Goal: Transaction & Acquisition: Purchase product/service

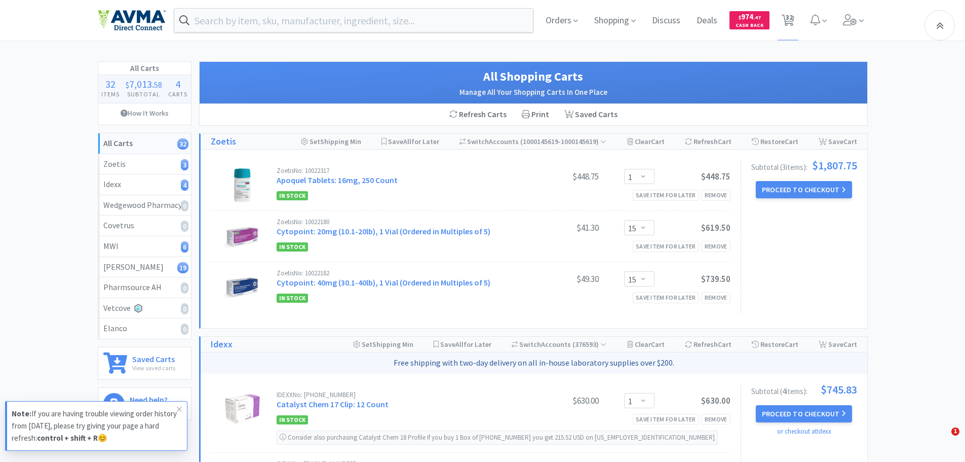
select select "1"
select select "15"
select select "1"
select select "2"
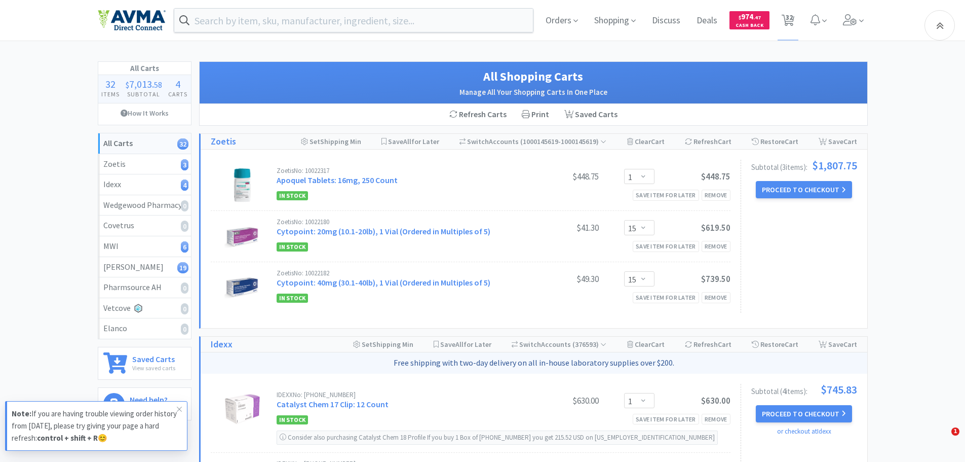
select select "2"
select select "1"
select select "10"
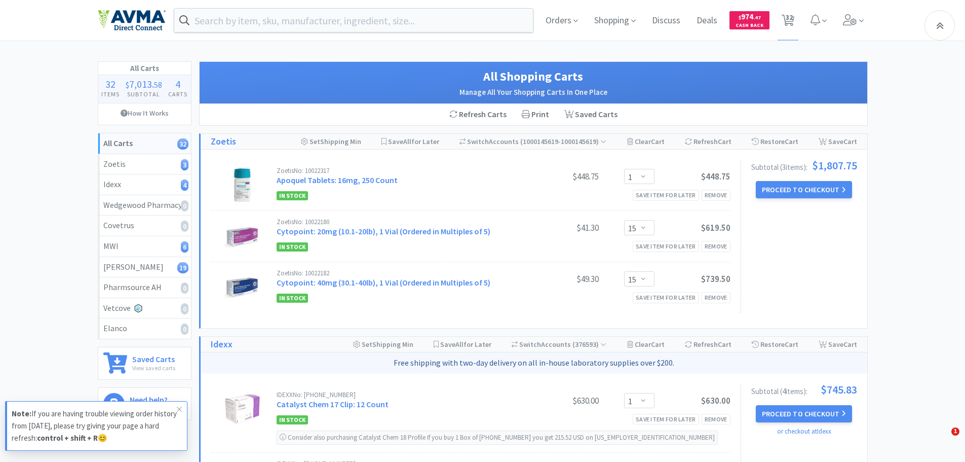
select select "12"
select select "1"
select select "4"
select select "1"
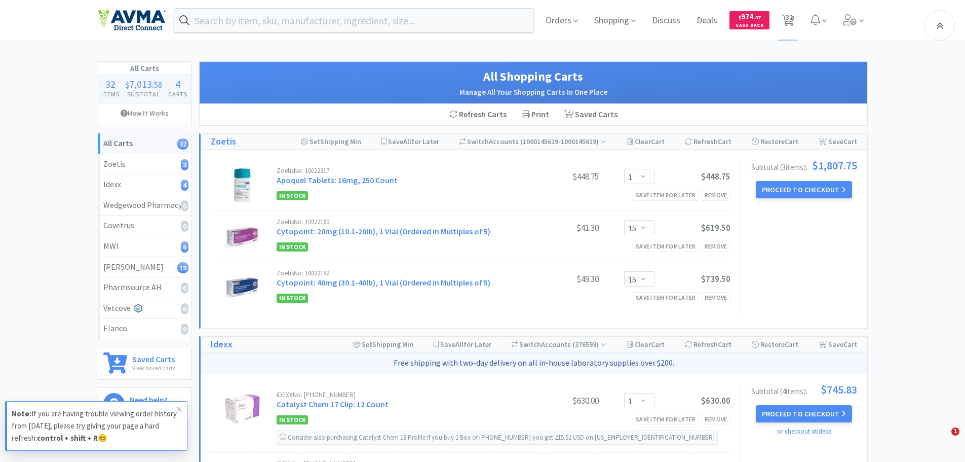
select select "1"
select select "6"
select select "1"
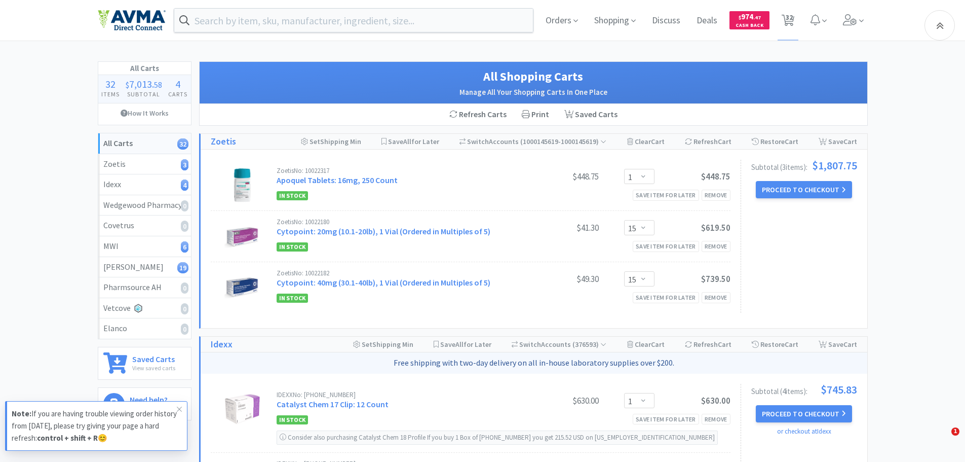
select select "20"
select select "6"
select select "1"
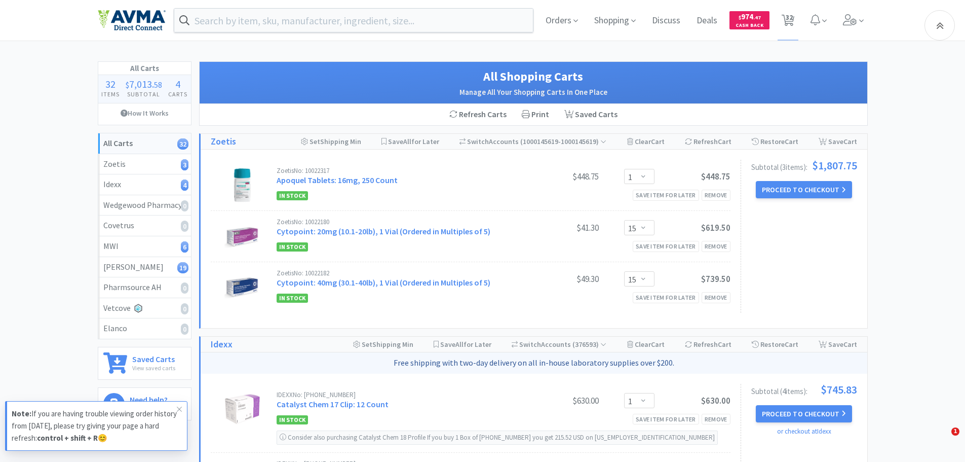
select select "3"
select select "4"
select select "70"
select select "1"
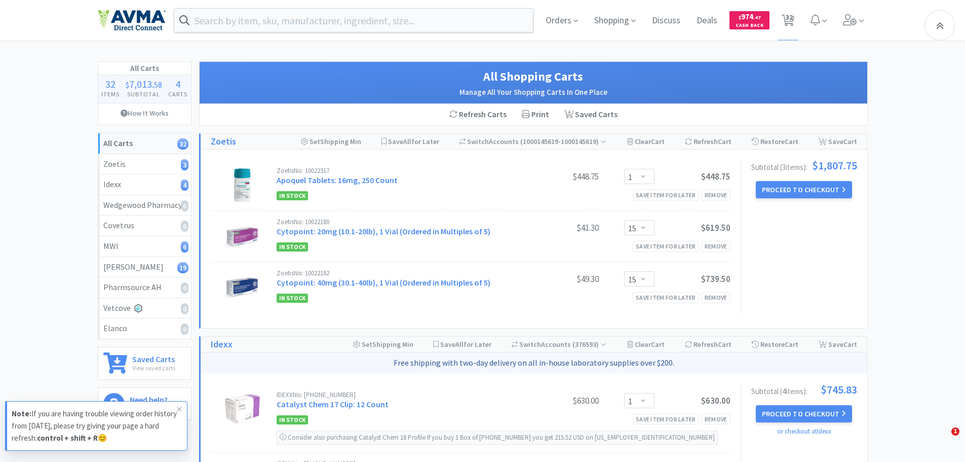
select select "1"
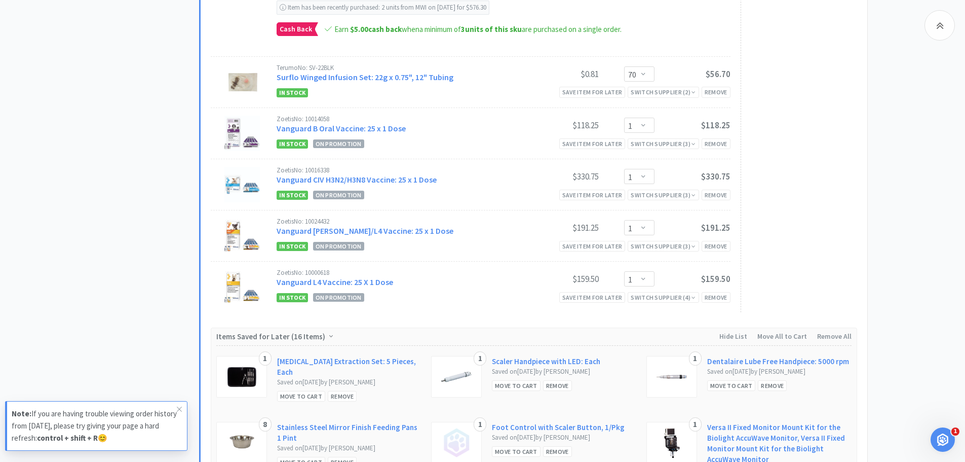
scroll to position [2685, 0]
click at [713, 297] on div "Remove" at bounding box center [716, 298] width 29 height 11
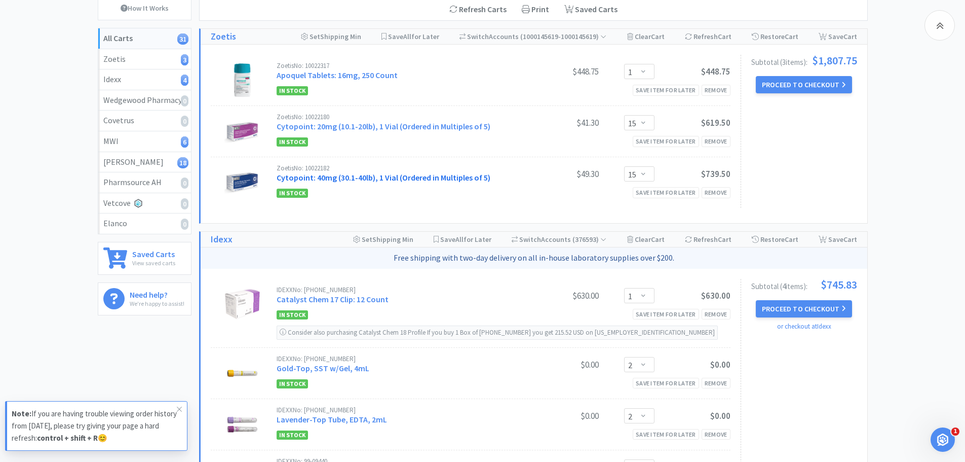
scroll to position [88, 0]
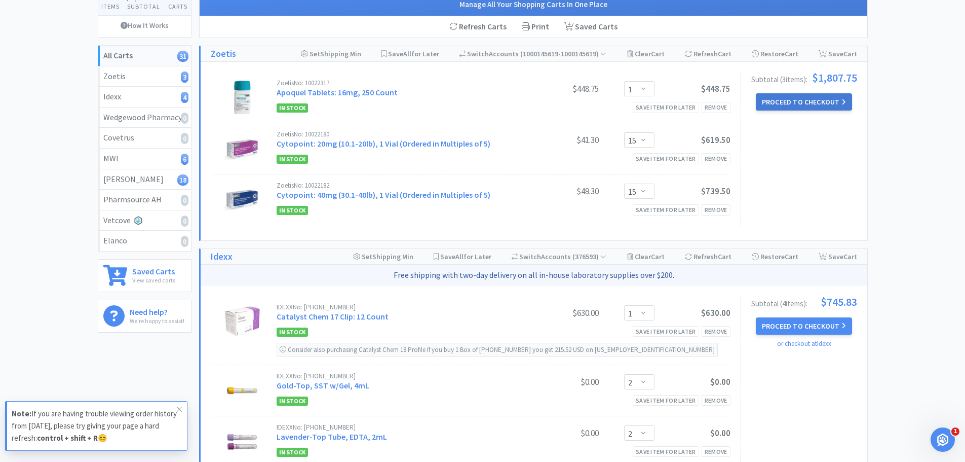
click at [811, 107] on button "Proceed to Checkout" at bounding box center [804, 101] width 96 height 17
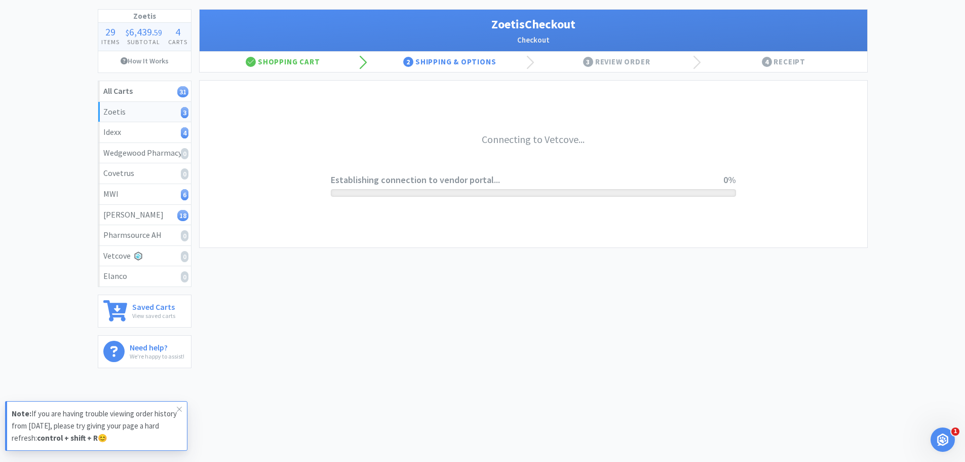
scroll to position [52, 0]
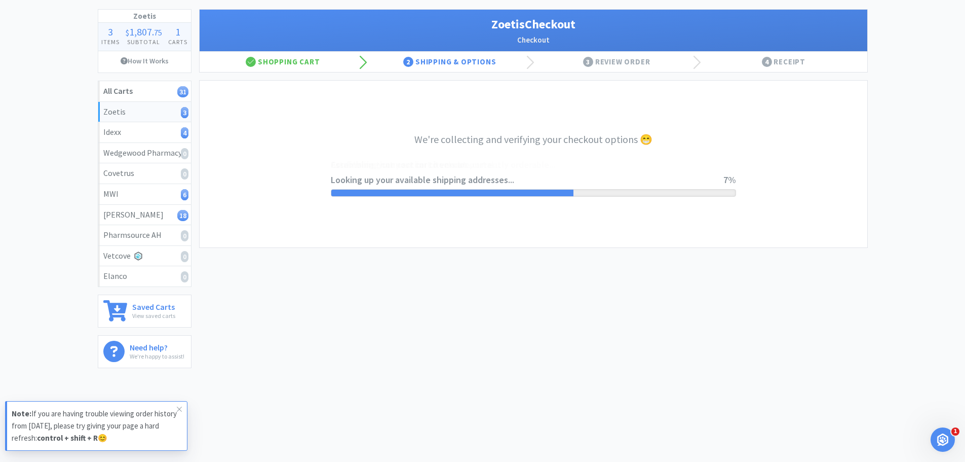
select select "invoice"
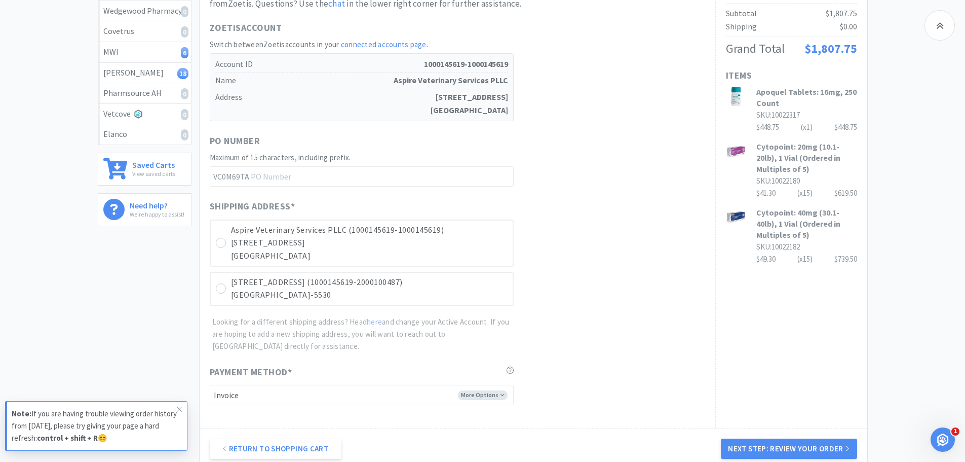
scroll to position [306, 0]
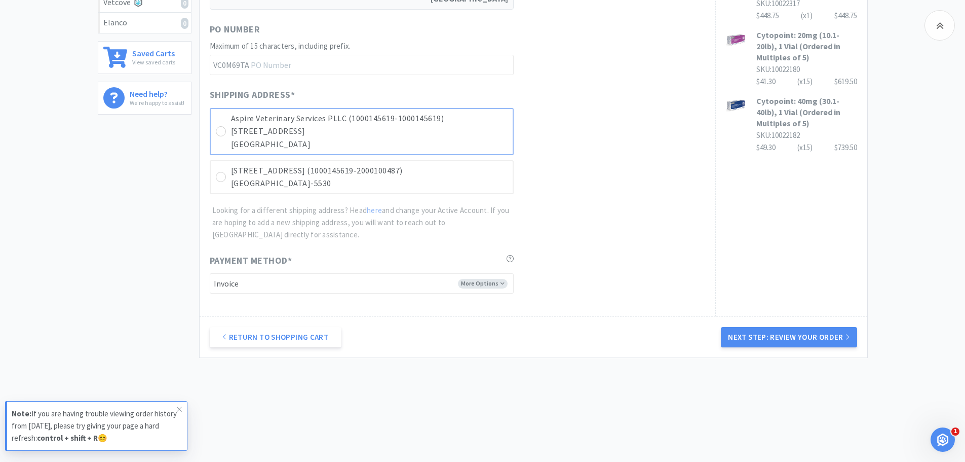
click at [247, 133] on p "[STREET_ADDRESS]" at bounding box center [369, 131] width 277 height 13
click at [747, 338] on button "Next Step: Review Your Order" at bounding box center [789, 337] width 136 height 20
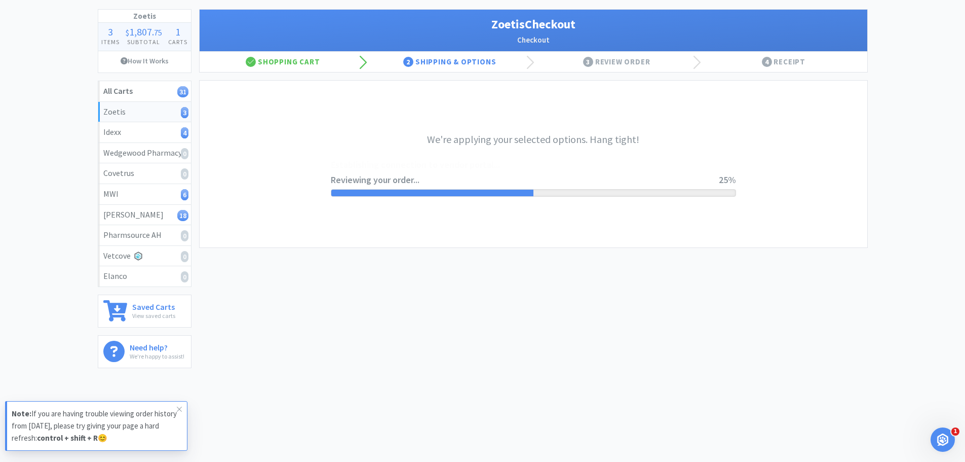
scroll to position [0, 0]
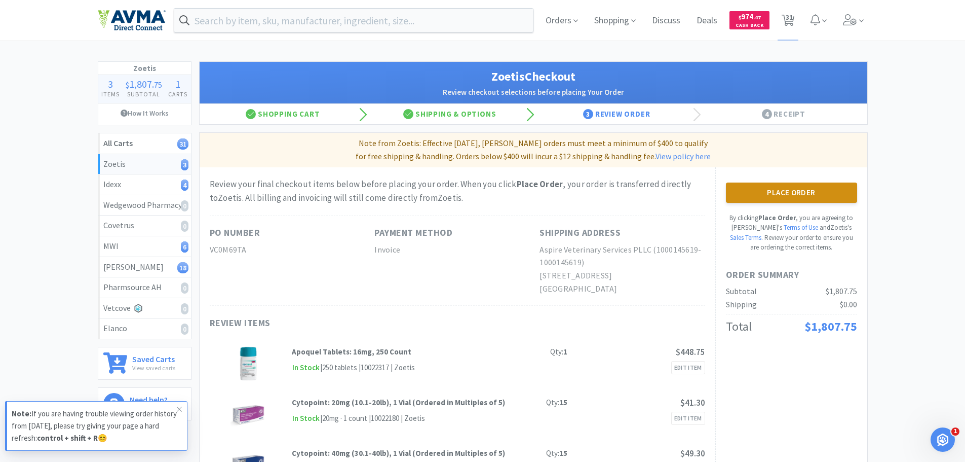
click at [799, 189] on button "Place Order" at bounding box center [791, 192] width 131 height 20
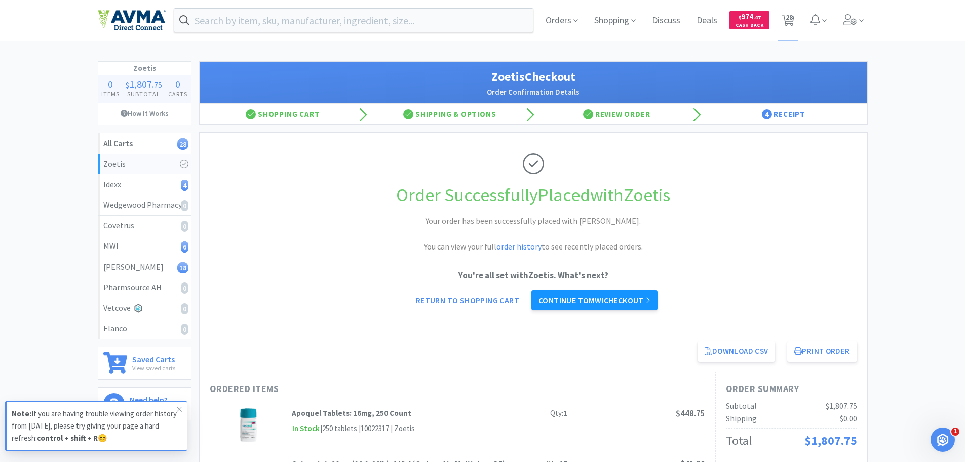
click at [552, 306] on link "Continue to MWI checkout" at bounding box center [594, 300] width 126 height 20
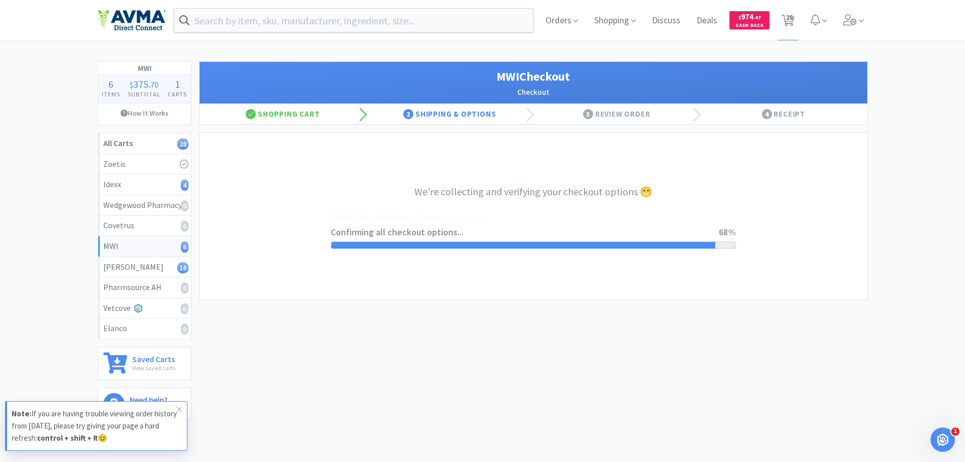
select select "STD_"
select select "GP1"
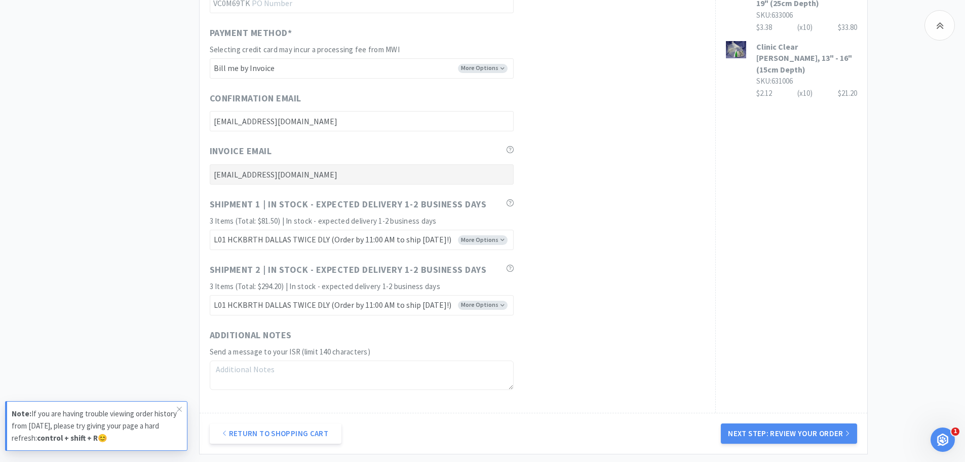
scroll to position [618, 0]
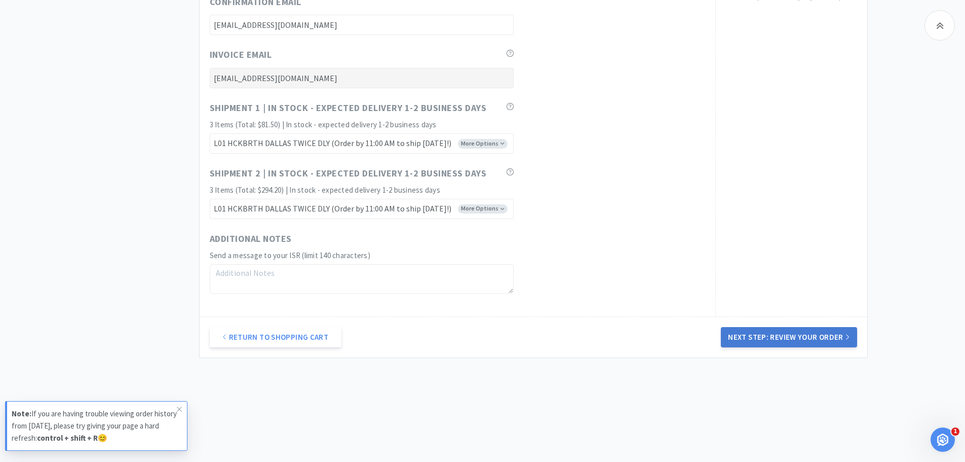
click at [799, 337] on button "Next Step: Review Your Order" at bounding box center [789, 337] width 136 height 20
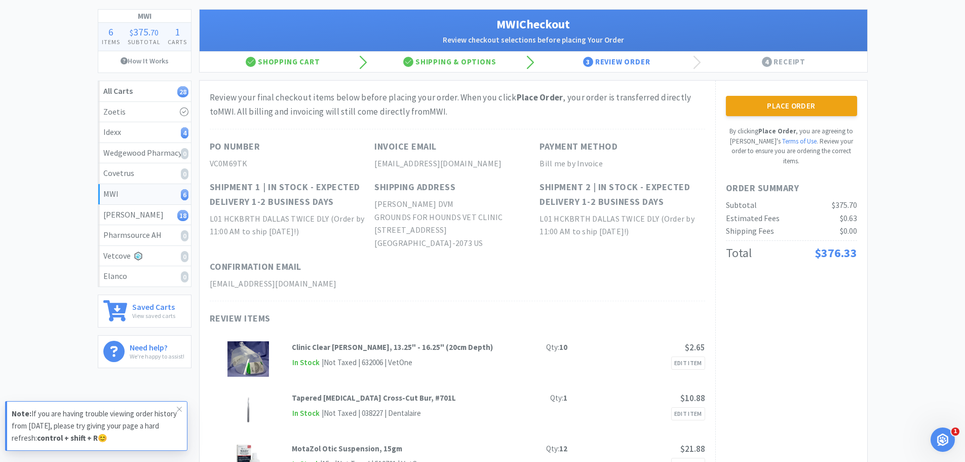
scroll to position [0, 0]
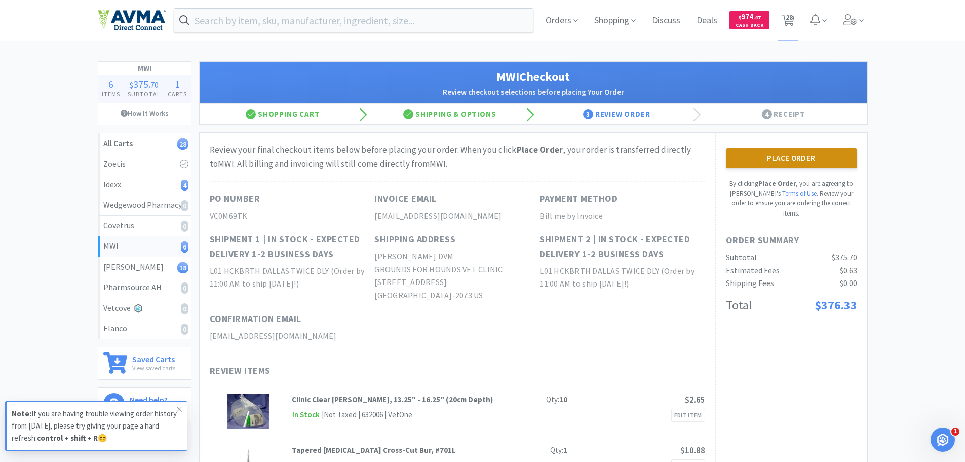
click at [770, 160] on button "Place Order" at bounding box center [791, 158] width 131 height 20
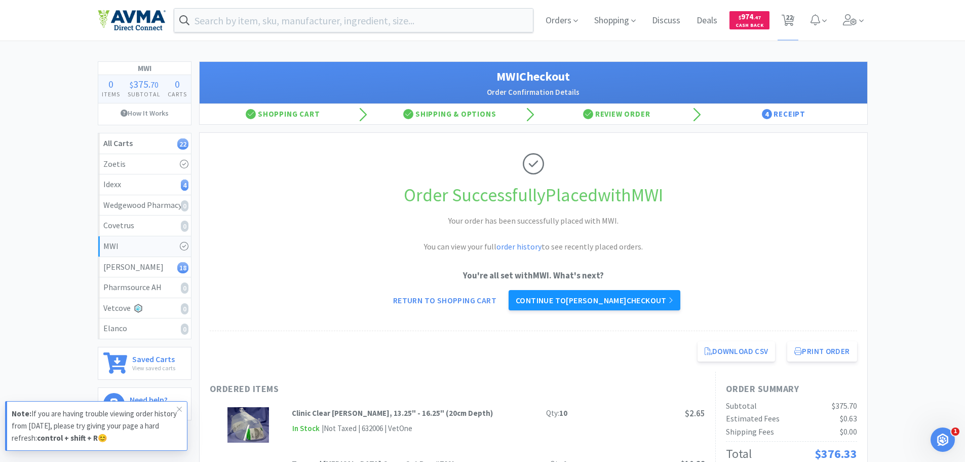
click at [576, 294] on link "Continue to [PERSON_NAME] checkout" at bounding box center [595, 300] width 172 height 20
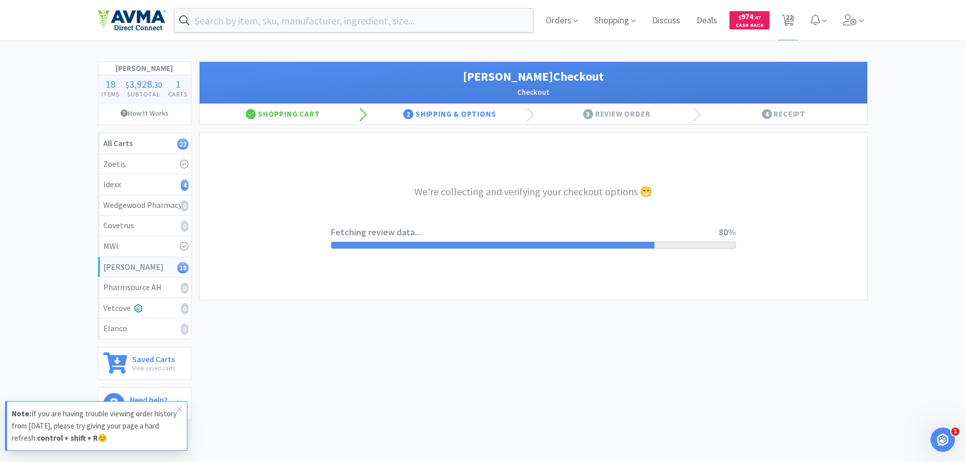
select select "1"
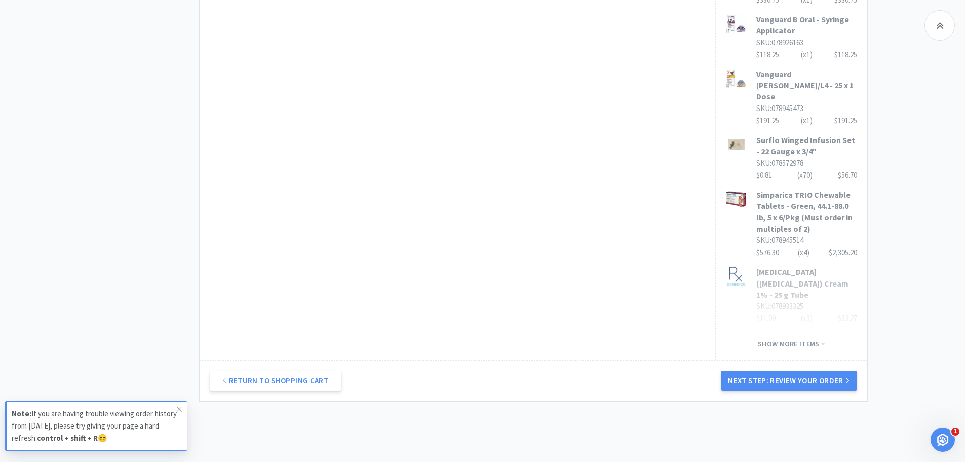
scroll to position [699, 0]
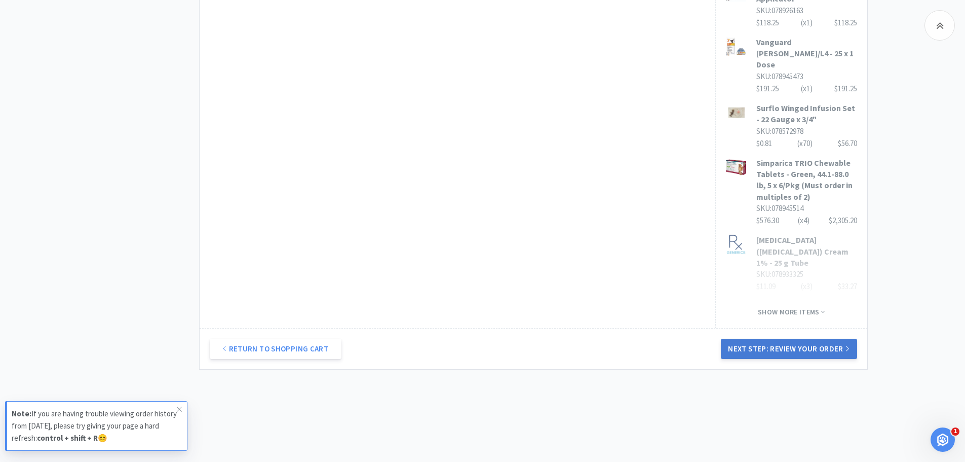
click at [768, 338] on button "Next Step: Review Your Order" at bounding box center [789, 348] width 136 height 20
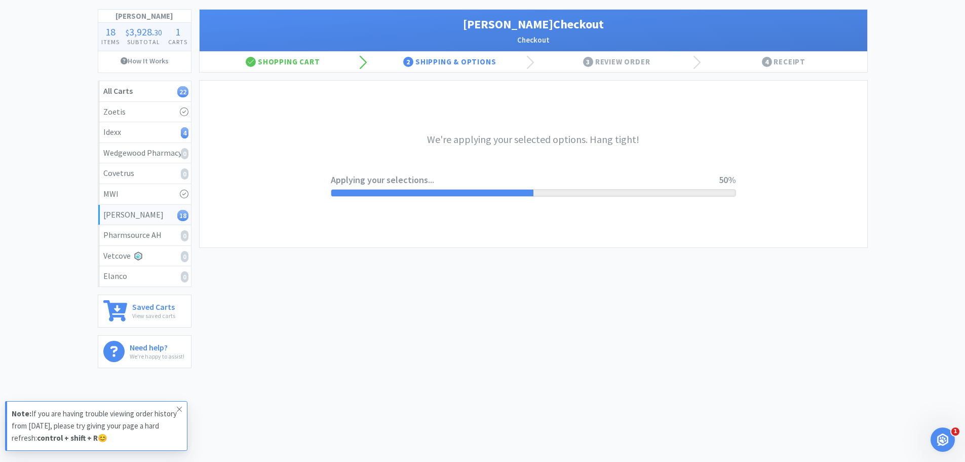
click at [179, 408] on icon at bounding box center [179, 409] width 6 height 8
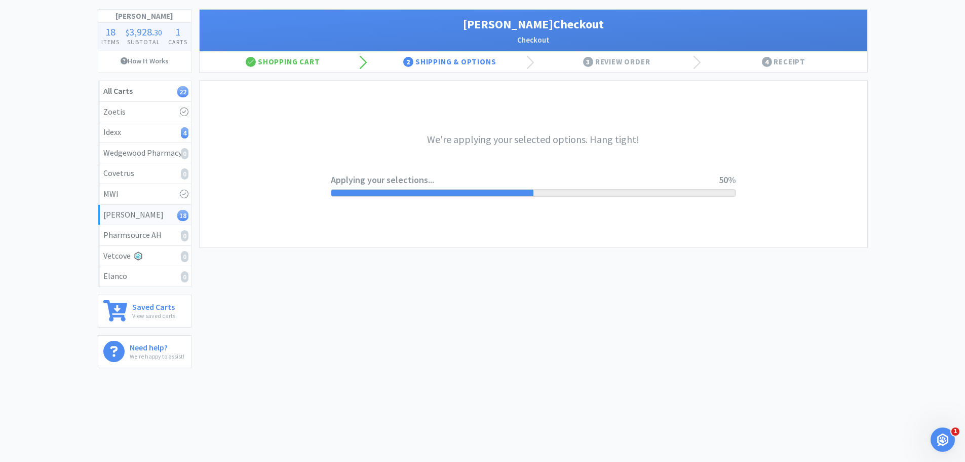
scroll to position [0, 0]
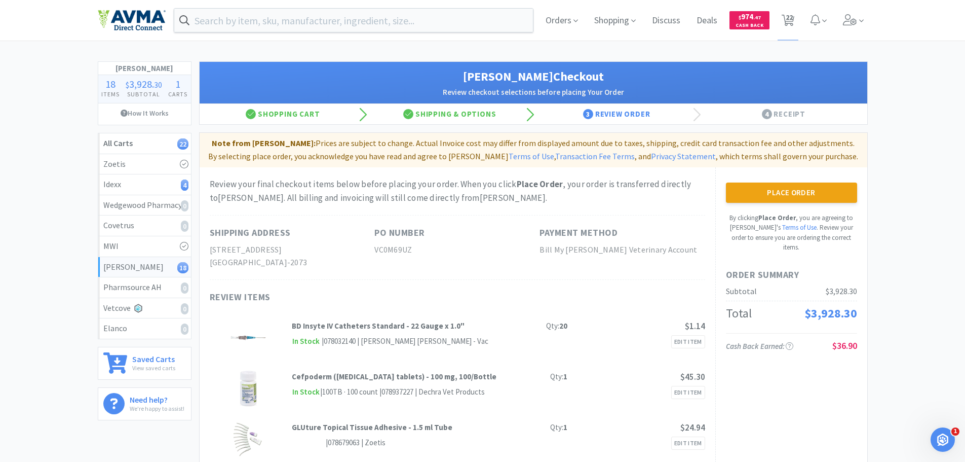
click at [799, 191] on button "Place Order" at bounding box center [791, 192] width 131 height 20
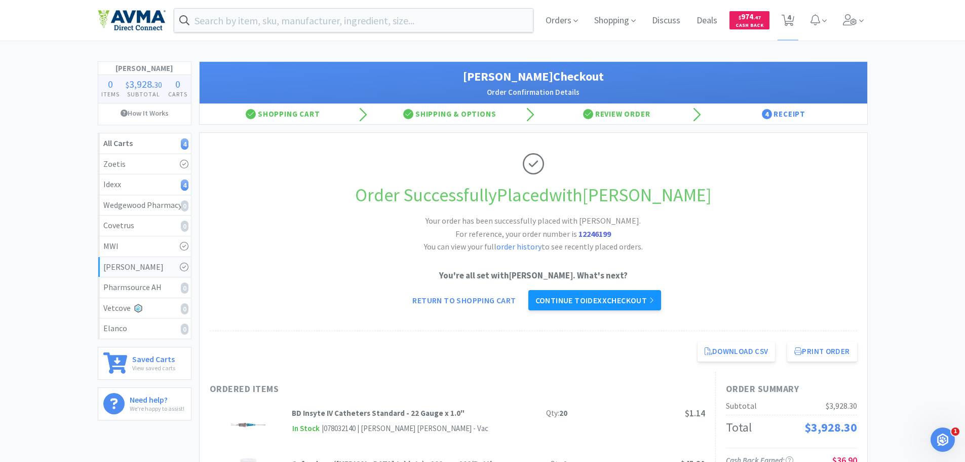
click at [589, 299] on link "Continue to Idexx checkout" at bounding box center [594, 300] width 133 height 20
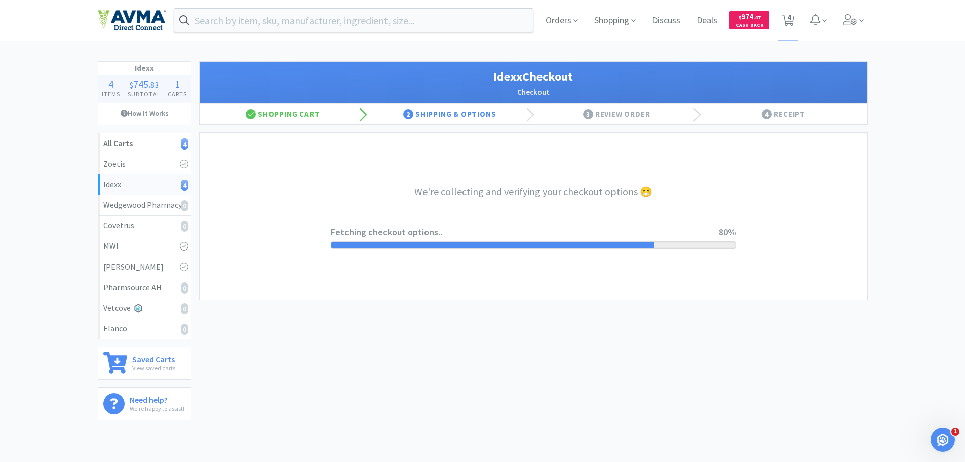
select select "904"
select select "003"
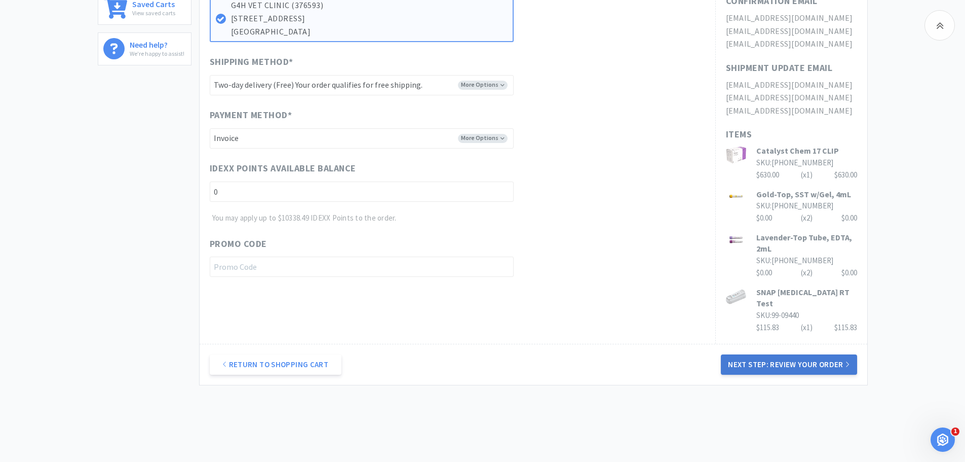
click at [742, 354] on button "Next Step: Review Your Order" at bounding box center [789, 364] width 136 height 20
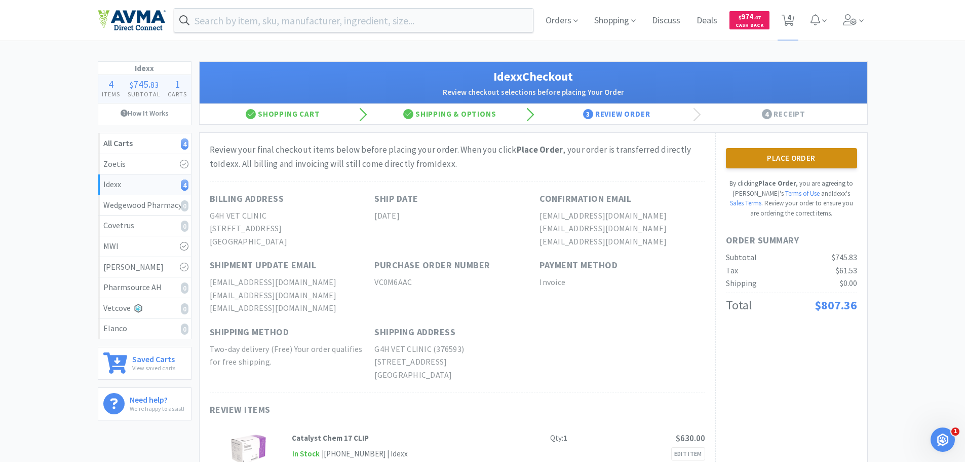
click at [781, 159] on button "Place Order" at bounding box center [791, 158] width 131 height 20
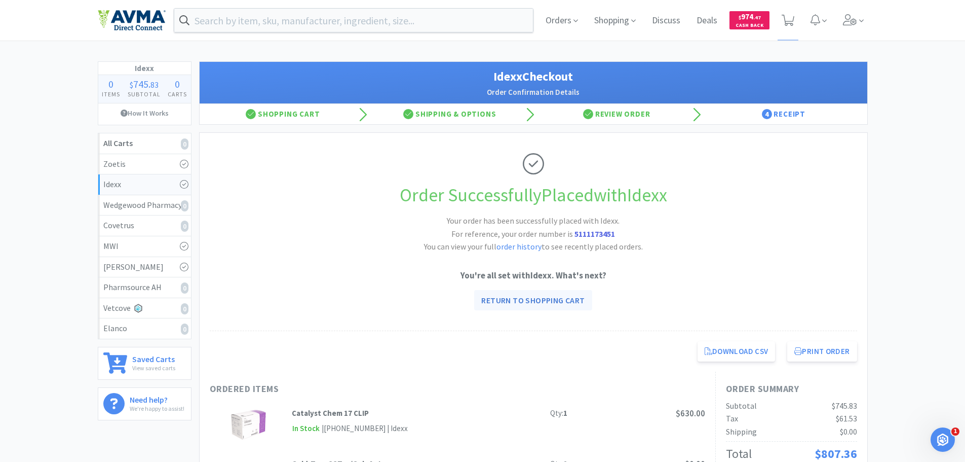
click at [542, 300] on link "Return to Shopping Cart" at bounding box center [533, 300] width 118 height 20
